Goal: Complete application form

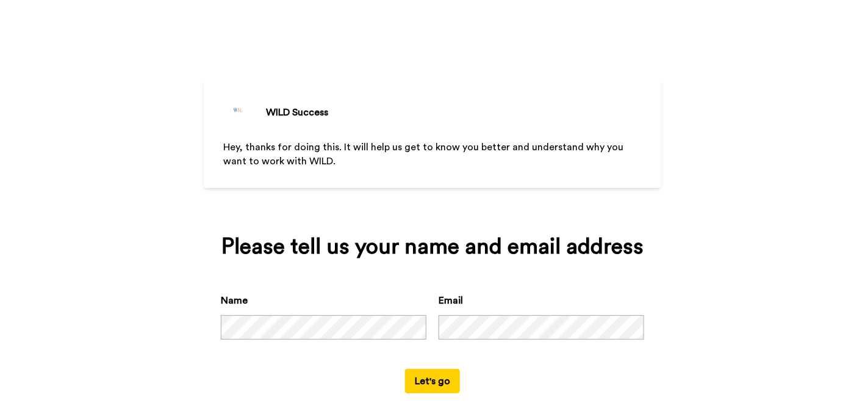
scroll to position [22, 0]
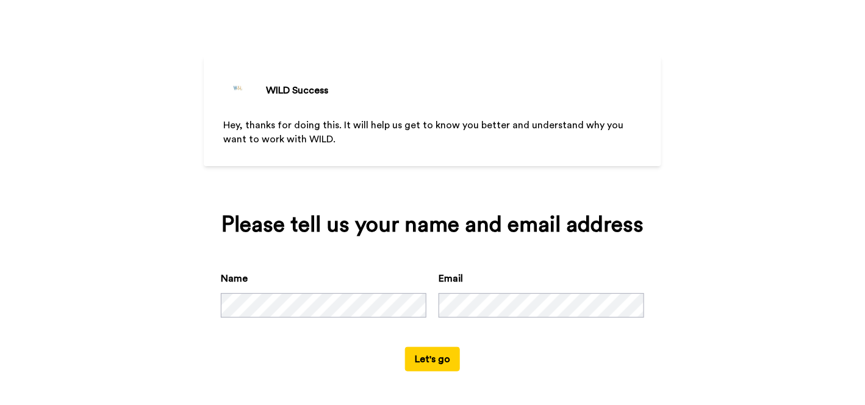
click at [417, 366] on button "Let's go" at bounding box center [432, 359] width 55 height 24
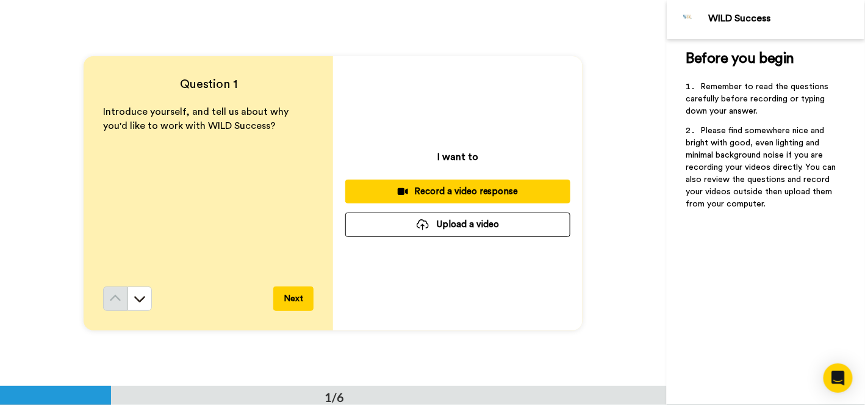
click at [295, 303] on button "Next" at bounding box center [293, 298] width 40 height 24
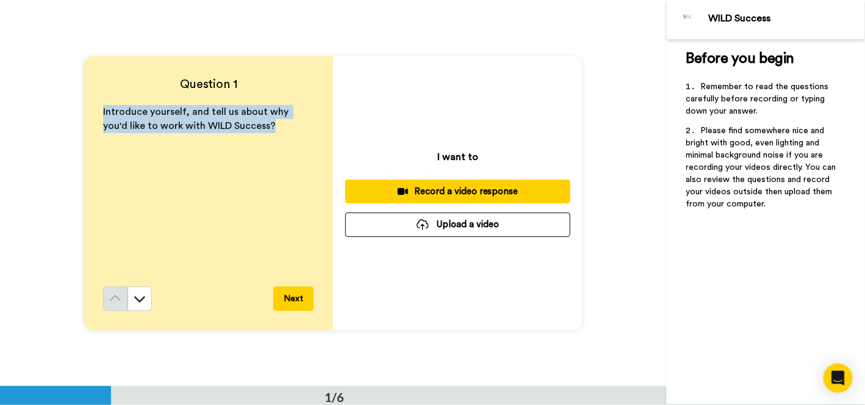
drag, startPoint x: 252, startPoint y: 129, endPoint x: 95, endPoint y: 112, distance: 157.8
click at [95, 112] on div "Question 1 Introduce yourself, and tell us about why you'd like to work with WI…" at bounding box center [209, 193] width 250 height 274
copy span "Introduce yourself, and tell us about why you'd like to work with WILD Success?"
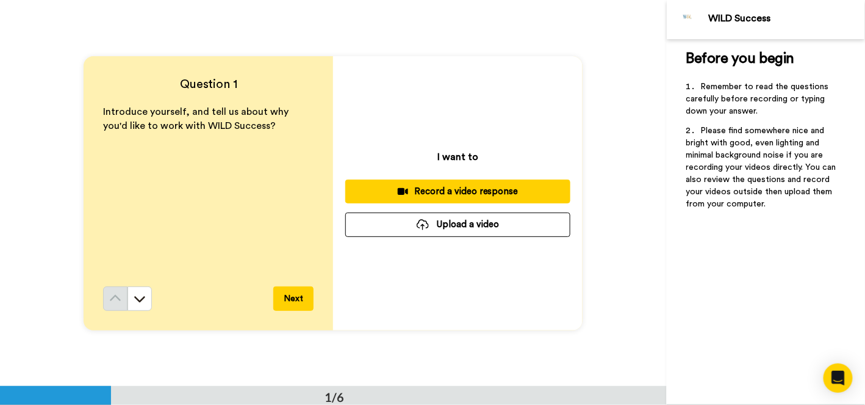
click at [809, 256] on div "Before you begin ﻿ Remember to read the questions carefully before recording or…" at bounding box center [766, 222] width 198 height 366
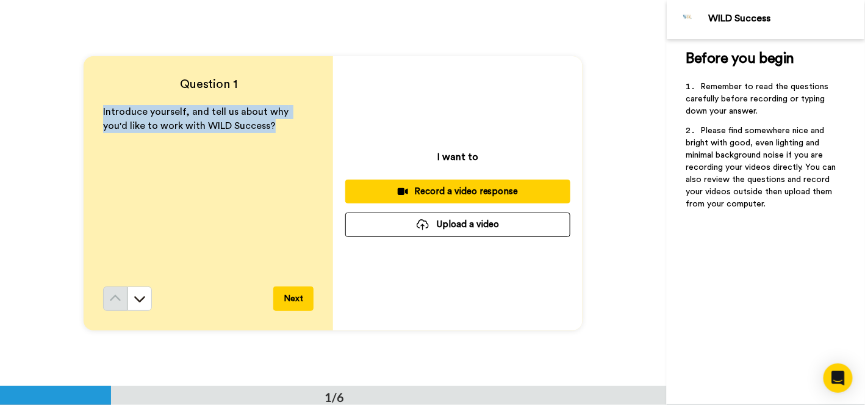
drag, startPoint x: 249, startPoint y: 120, endPoint x: 68, endPoint y: 101, distance: 181.6
click at [68, 101] on div "Question 1 Introduce yourself, and tell us about why you'd like to work with WI…" at bounding box center [333, 193] width 667 height 386
copy span "Introduce yourself, and tell us about why you'd like to work with WILD Success?"
drag, startPoint x: 248, startPoint y: 129, endPoint x: 63, endPoint y: 104, distance: 186.6
click at [63, 104] on div "Question 1 Introduce yourself, and tell us about why you'd like to work with WI…" at bounding box center [333, 193] width 667 height 386
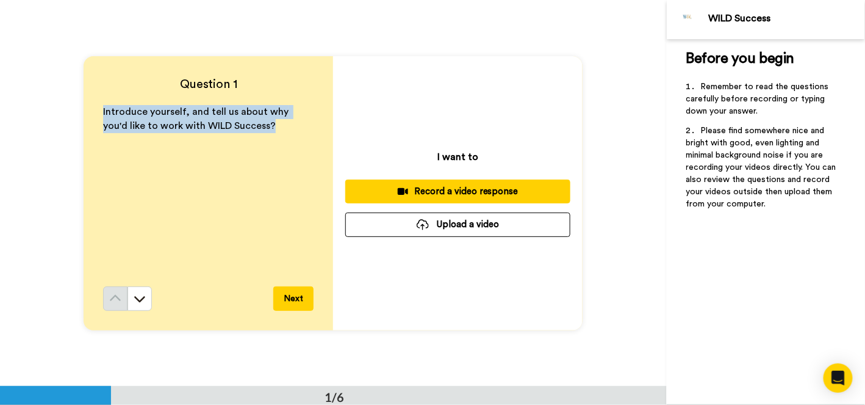
click at [473, 190] on div "Record a video response" at bounding box center [458, 191] width 206 height 13
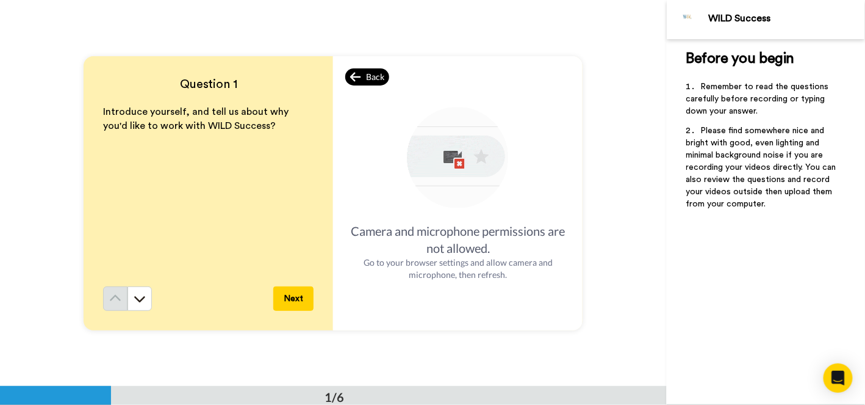
click at [361, 74] on div "Back" at bounding box center [367, 76] width 44 height 17
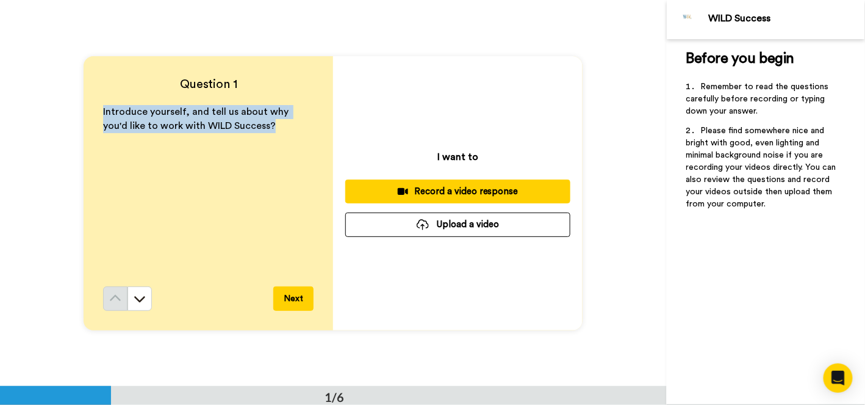
drag, startPoint x: 251, startPoint y: 130, endPoint x: 93, endPoint y: 107, distance: 159.1
click at [93, 107] on div "Question 1 Introduce yourself, and tell us about why you'd like to work with WI…" at bounding box center [209, 193] width 250 height 274
copy span "Introduce yourself, and tell us about why you'd like to work with WILD Success?"
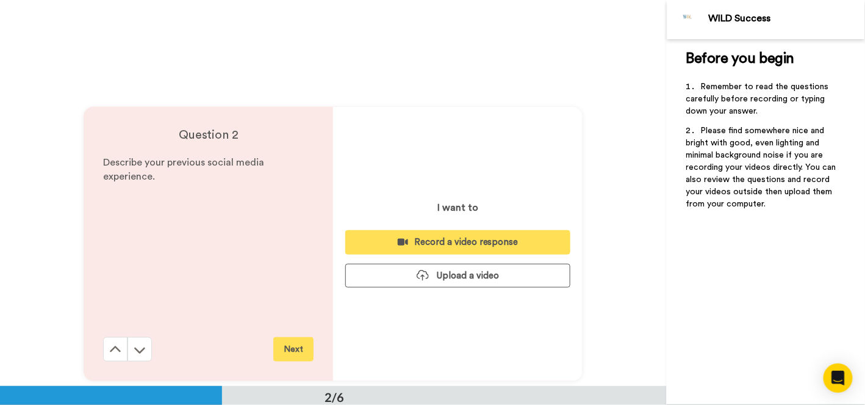
scroll to position [366, 0]
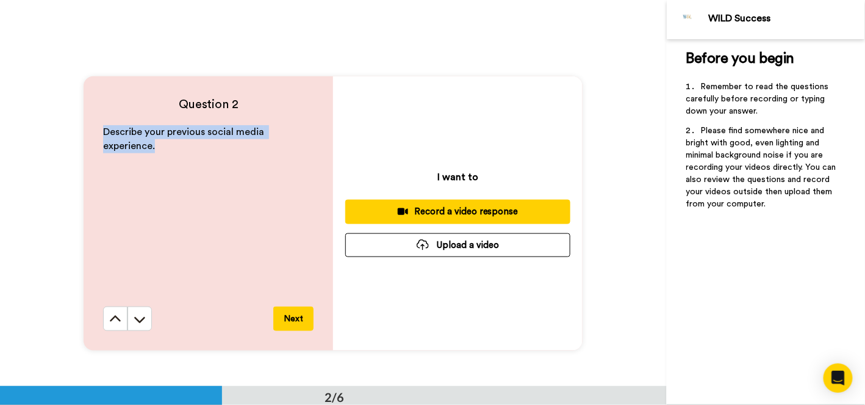
drag, startPoint x: 170, startPoint y: 151, endPoint x: 90, endPoint y: 138, distance: 81.1
click at [90, 138] on div "Question 2 Describe your previous social media experience. Next" at bounding box center [209, 213] width 250 height 274
copy span "Describe your previous social media experience."
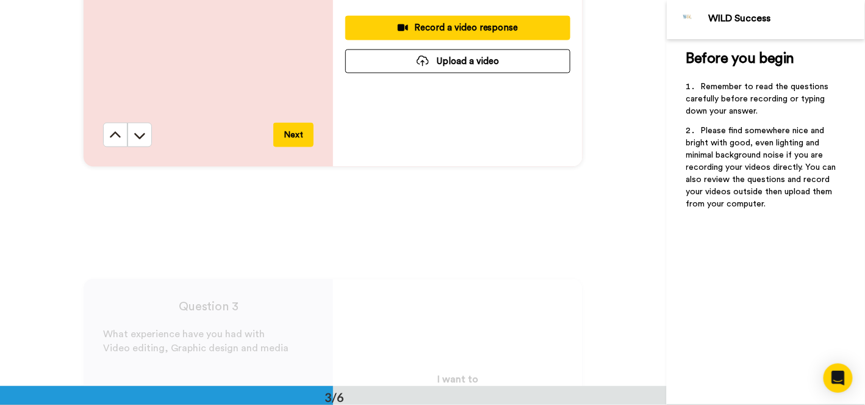
scroll to position [671, 0]
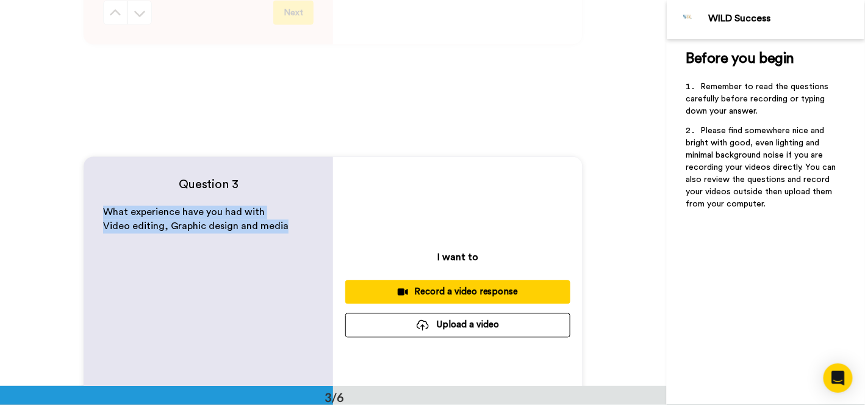
drag, startPoint x: 284, startPoint y: 227, endPoint x: 89, endPoint y: 212, distance: 195.3
click at [89, 212] on div "Question 3 What experience have you had with Video editing, Graphic design and …" at bounding box center [209, 294] width 250 height 274
copy div "What experience have you had with Video editing, Graphic design and media"
click at [246, 234] on div "What experience have you had with Video editing, Graphic design and media" at bounding box center [208, 296] width 211 height 181
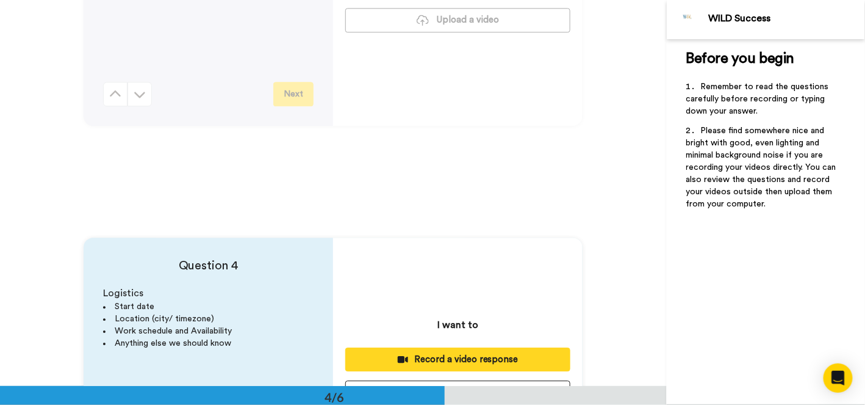
scroll to position [1160, 0]
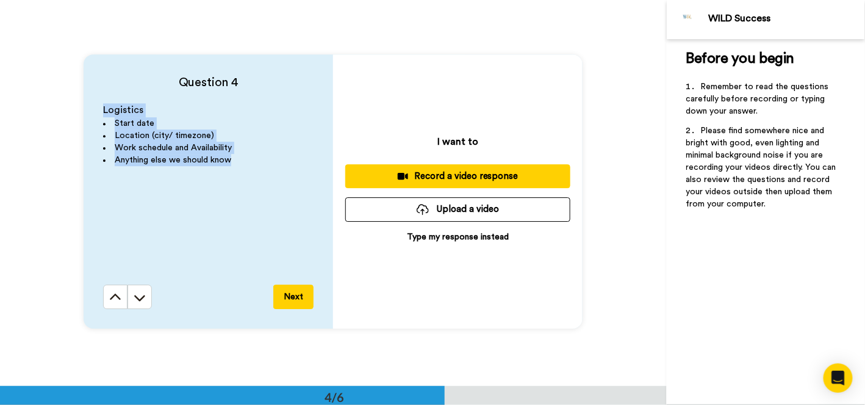
drag, startPoint x: 239, startPoint y: 167, endPoint x: 93, endPoint y: 110, distance: 156.5
click at [93, 110] on div "Question 4 Logistics Start date Location (city/ timezone) Work schedule and Ava…" at bounding box center [209, 191] width 250 height 274
copy div "Logistics Start date Location (city/ timezone) Work schedule and Availability A…"
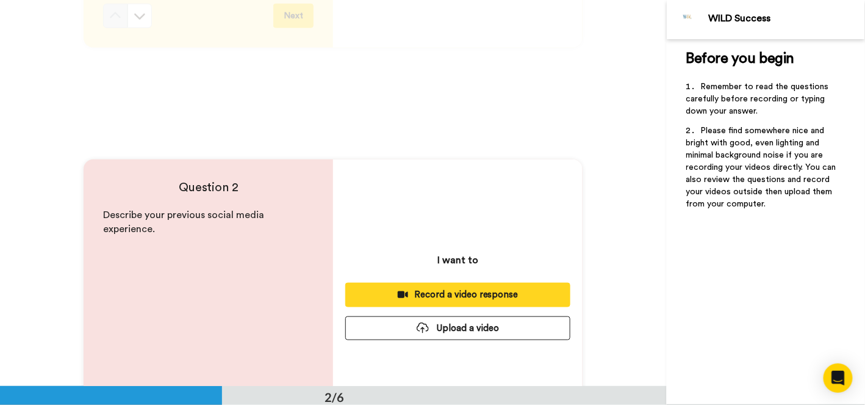
scroll to position [0, 0]
